Goal: Information Seeking & Learning: Learn about a topic

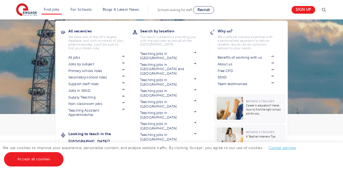
scroll to position [13, 0]
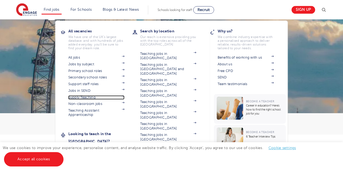
click at [87, 97] on link "Supply Teaching" at bounding box center [96, 97] width 56 height 4
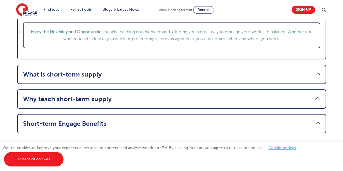
scroll to position [710, 0]
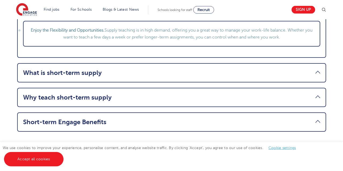
click at [316, 73] on link "What is short-term supply" at bounding box center [171, 73] width 297 height 8
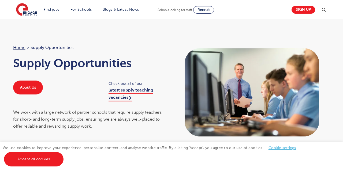
scroll to position [0, 0]
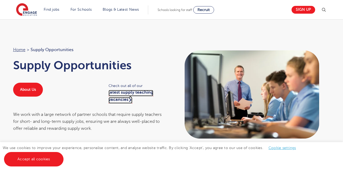
click at [129, 94] on link "latest supply teaching vacancies" at bounding box center [131, 96] width 45 height 13
